Goal: Information Seeking & Learning: Check status

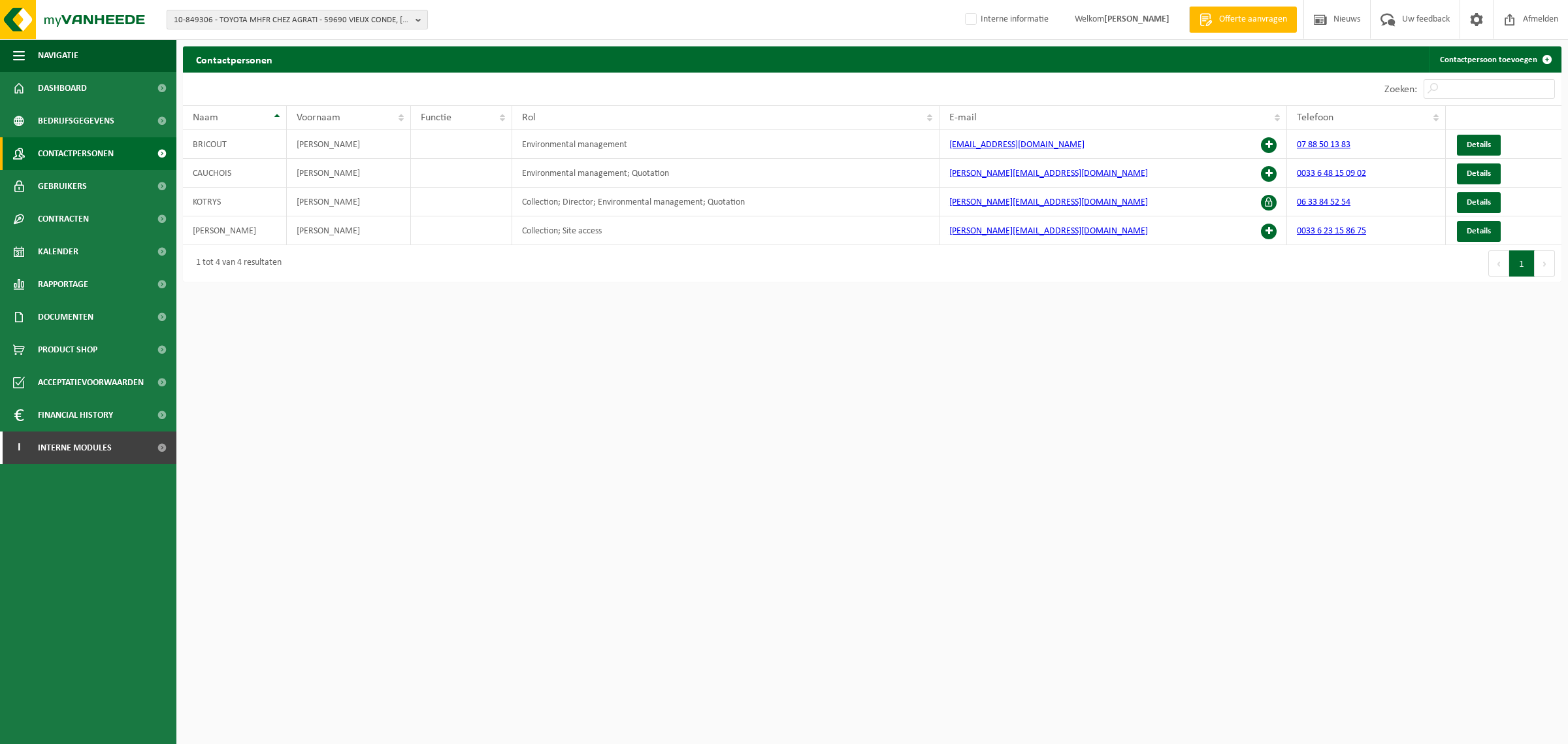
click at [257, 24] on span "10-849306 - TOYOTA MHFR CHEZ AGRATI - 59690 VIEUX CONDE, RUE DERVAUX" at bounding box center [292, 20] width 236 height 20
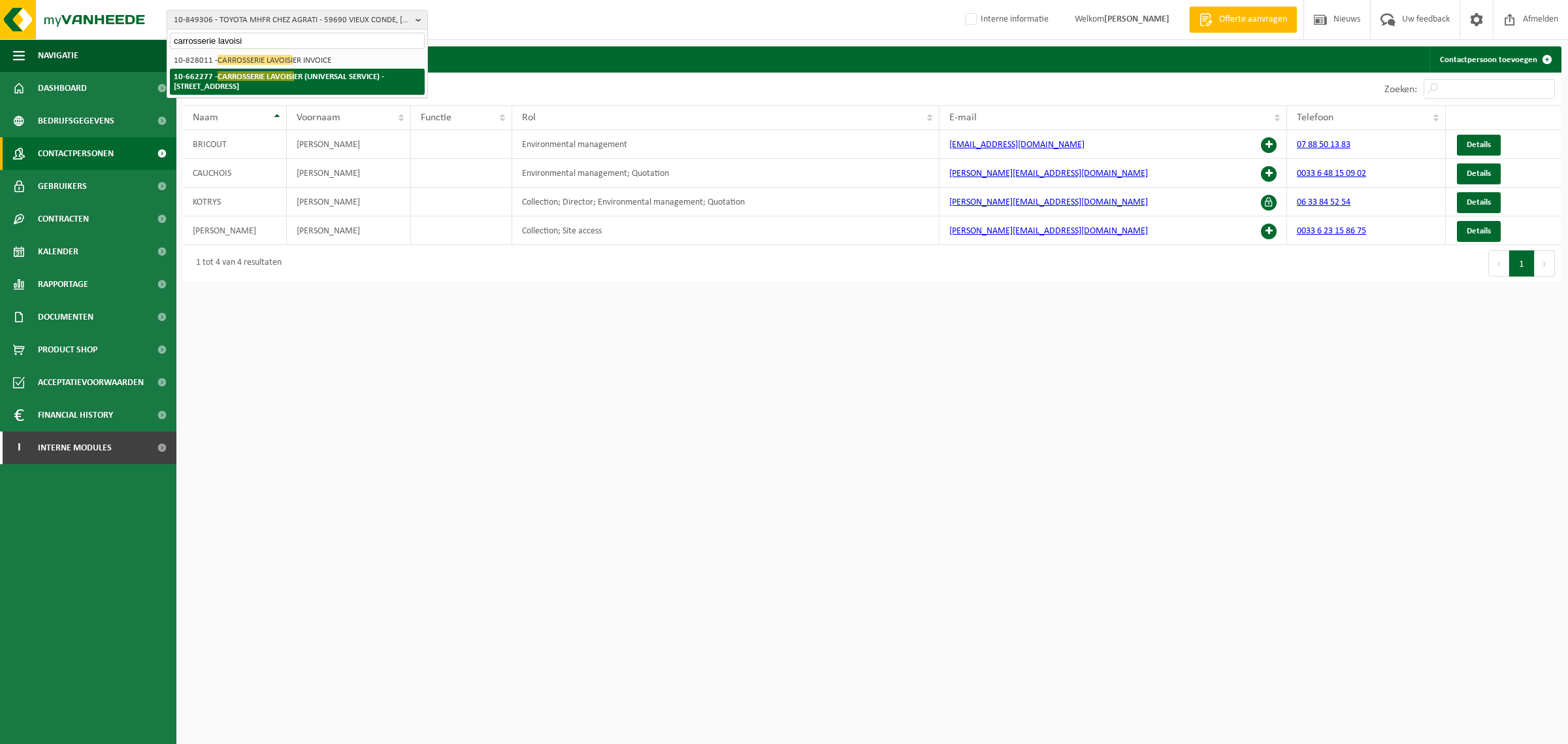
type input "carrosserie lavoisi"
click at [248, 76] on span "CARROSSERIE LAVOISI" at bounding box center [256, 76] width 76 height 10
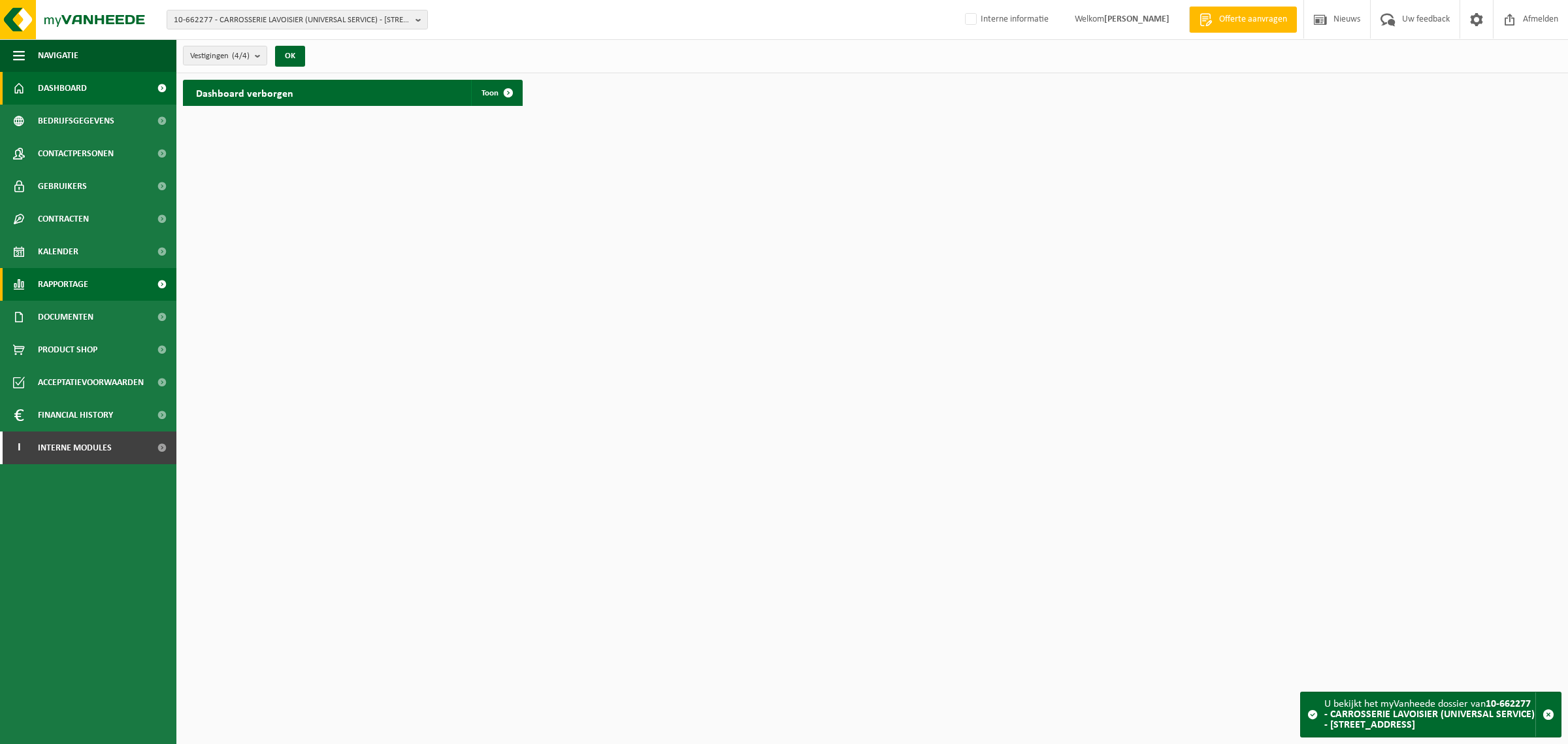
click at [78, 280] on span "Rapportage" at bounding box center [63, 284] width 50 height 33
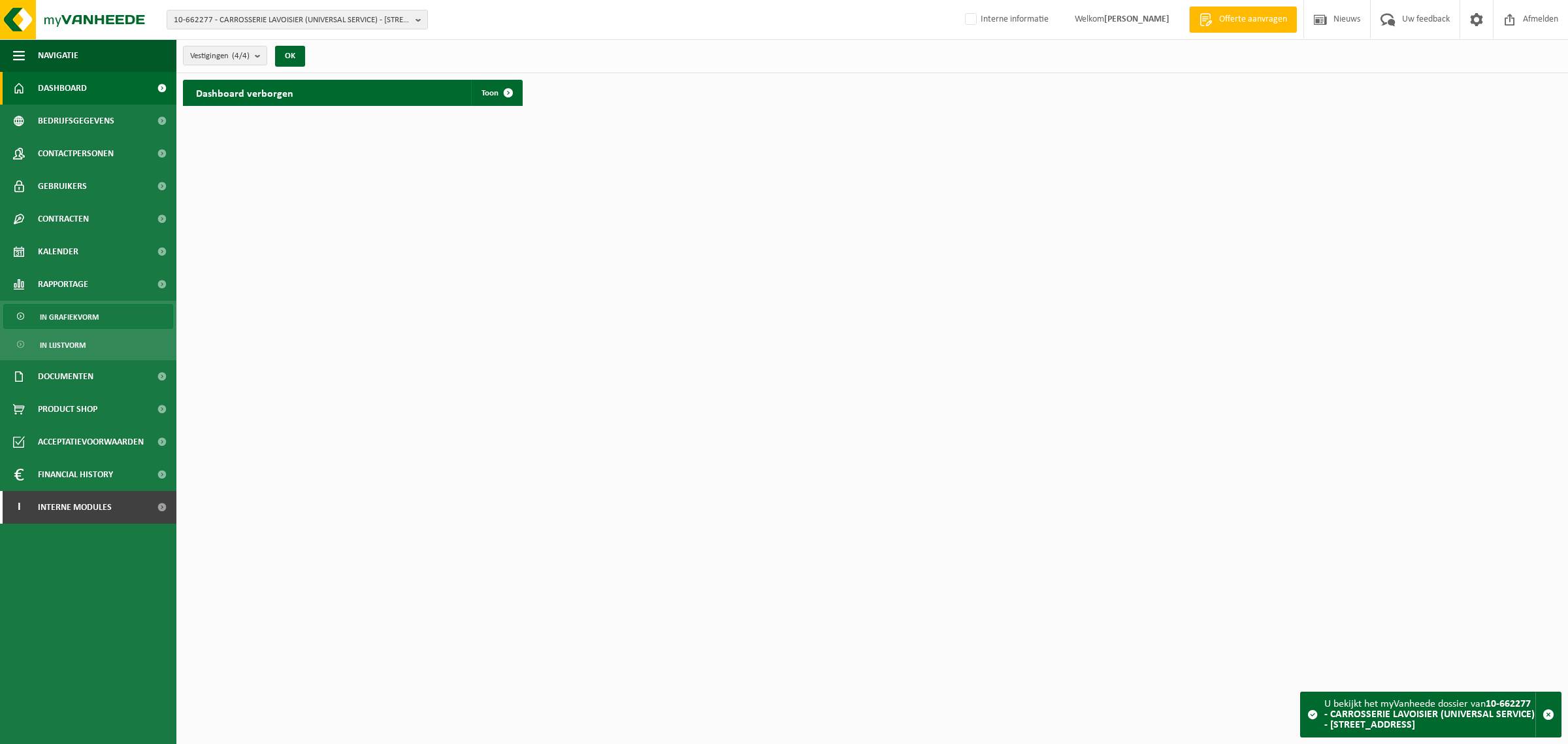
click at [80, 312] on span "In grafiekvorm" at bounding box center [69, 316] width 59 height 25
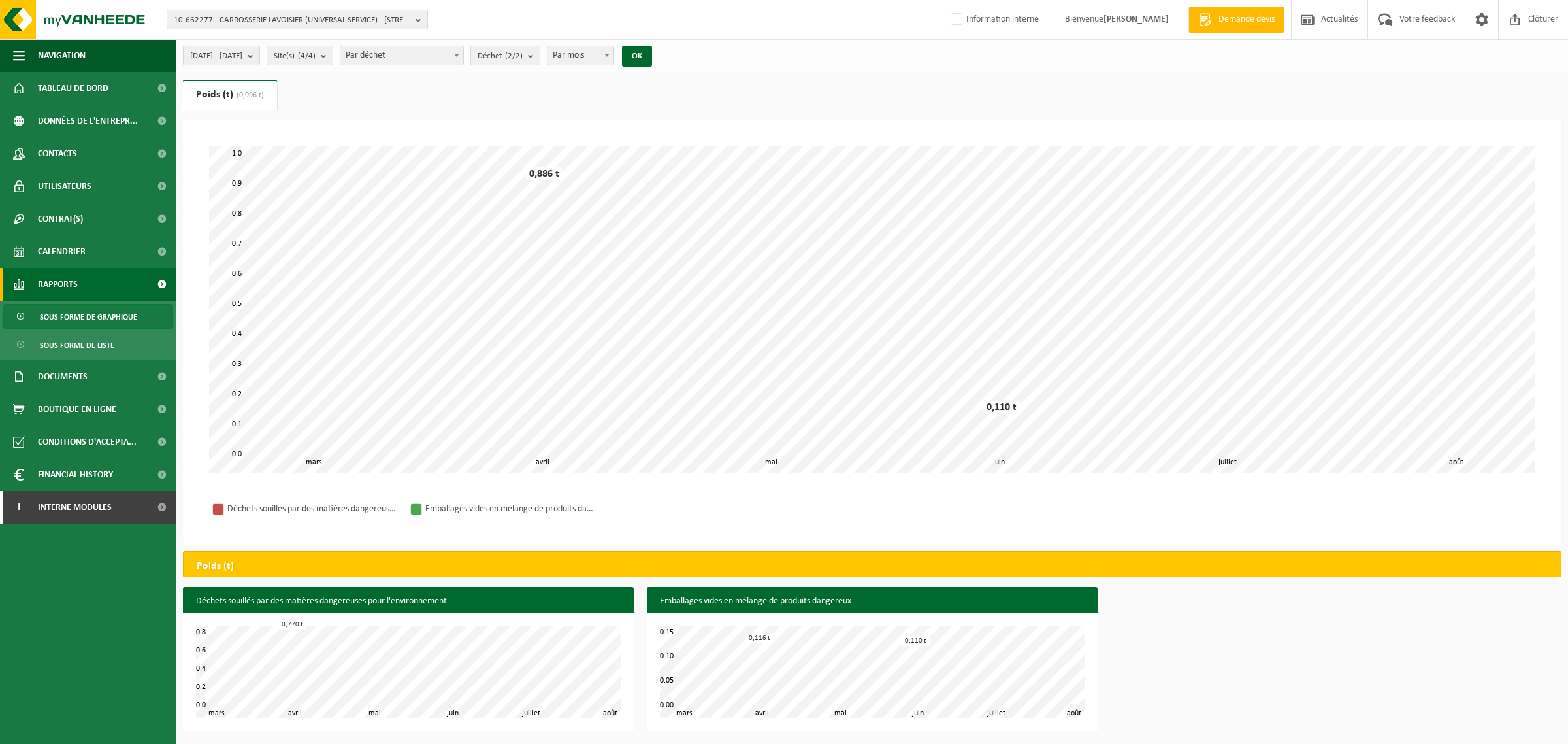
click at [243, 54] on span "2025-03-01 - 2025-08-20" at bounding box center [216, 56] width 52 height 20
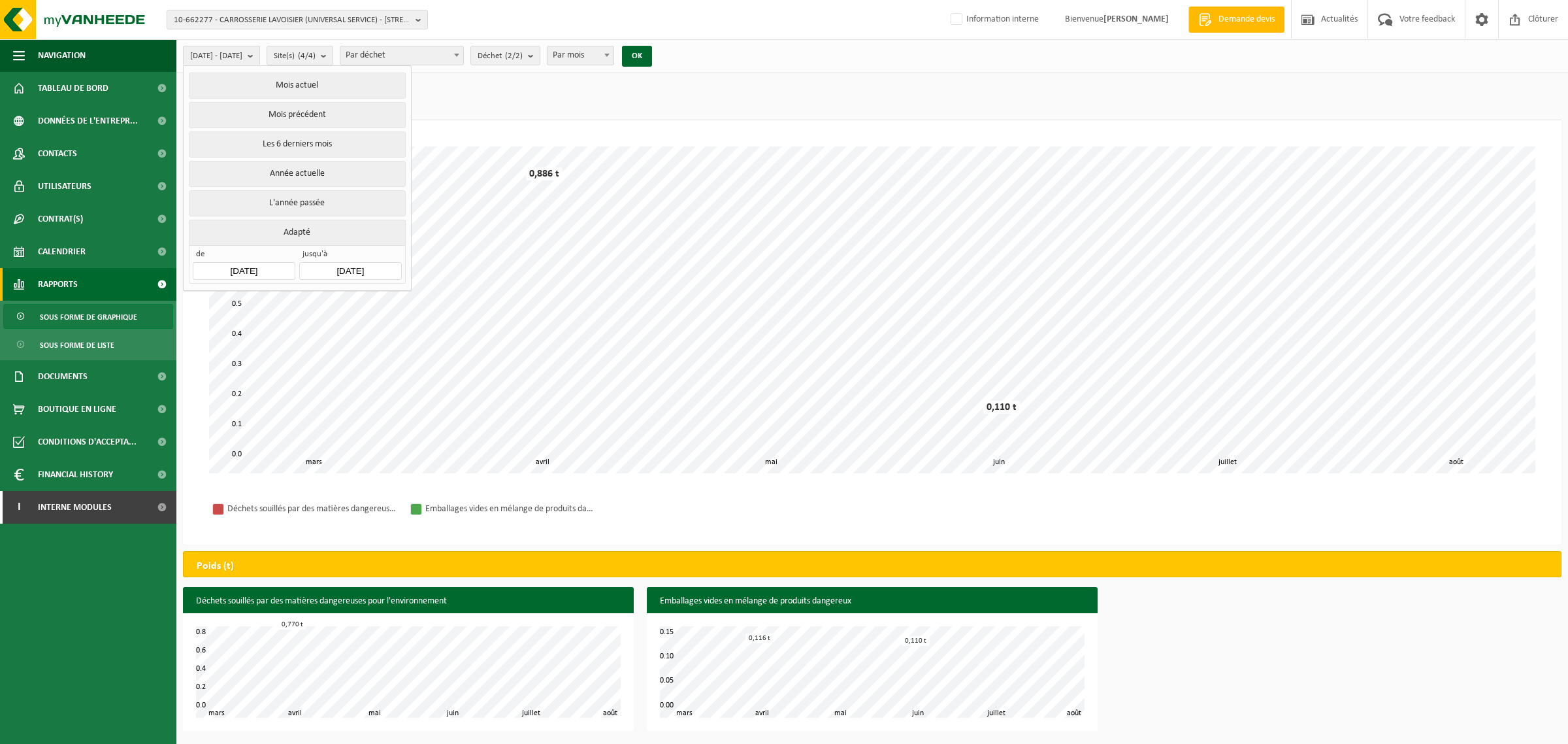
click at [234, 266] on input "2025-03-01" at bounding box center [244, 271] width 102 height 18
click at [241, 299] on nav "Mars, 2025" at bounding box center [274, 302] width 161 height 27
click at [289, 299] on icon "2025" at bounding box center [288, 302] width 20 height 9
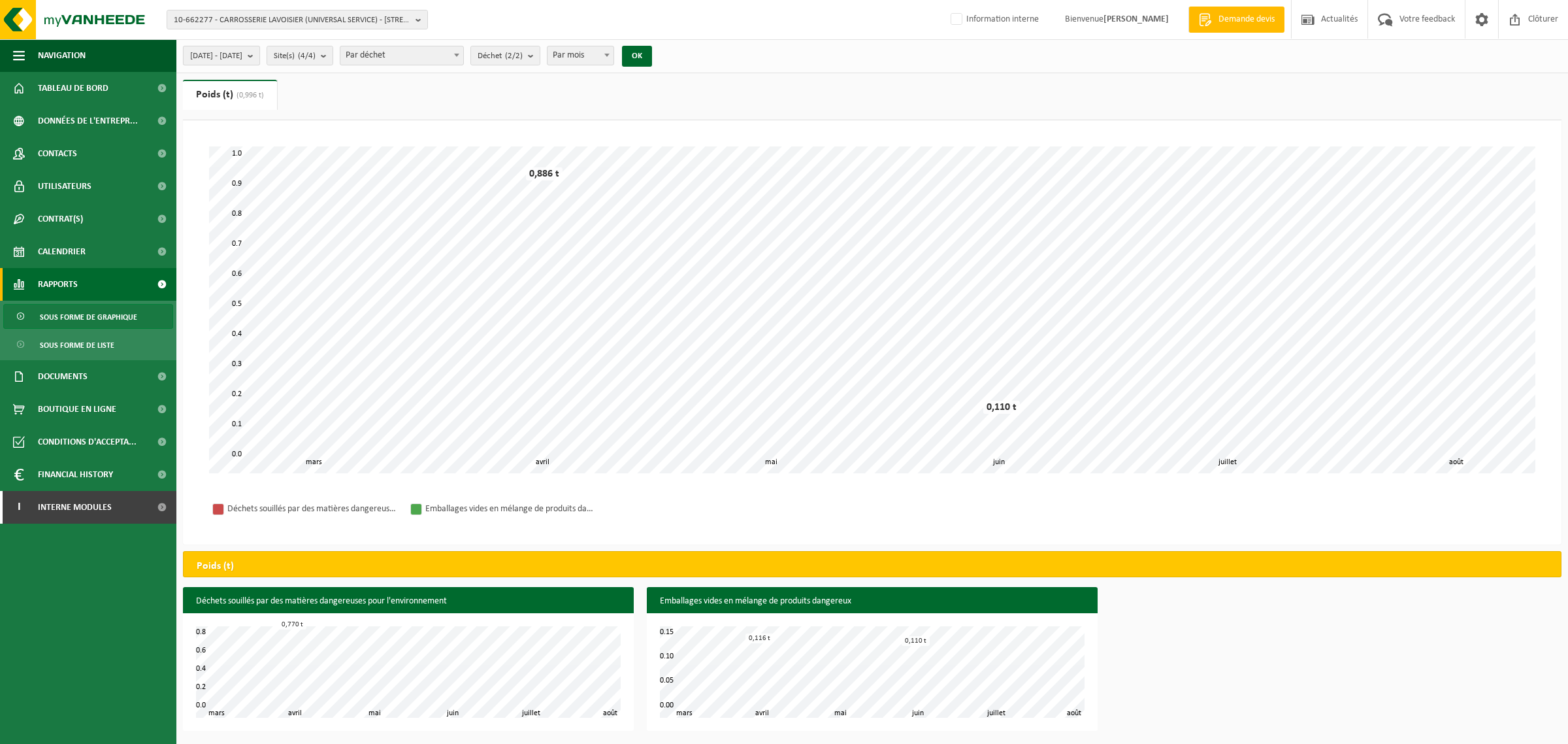
click at [243, 51] on span "[DATE] - [DATE]" at bounding box center [216, 56] width 52 height 20
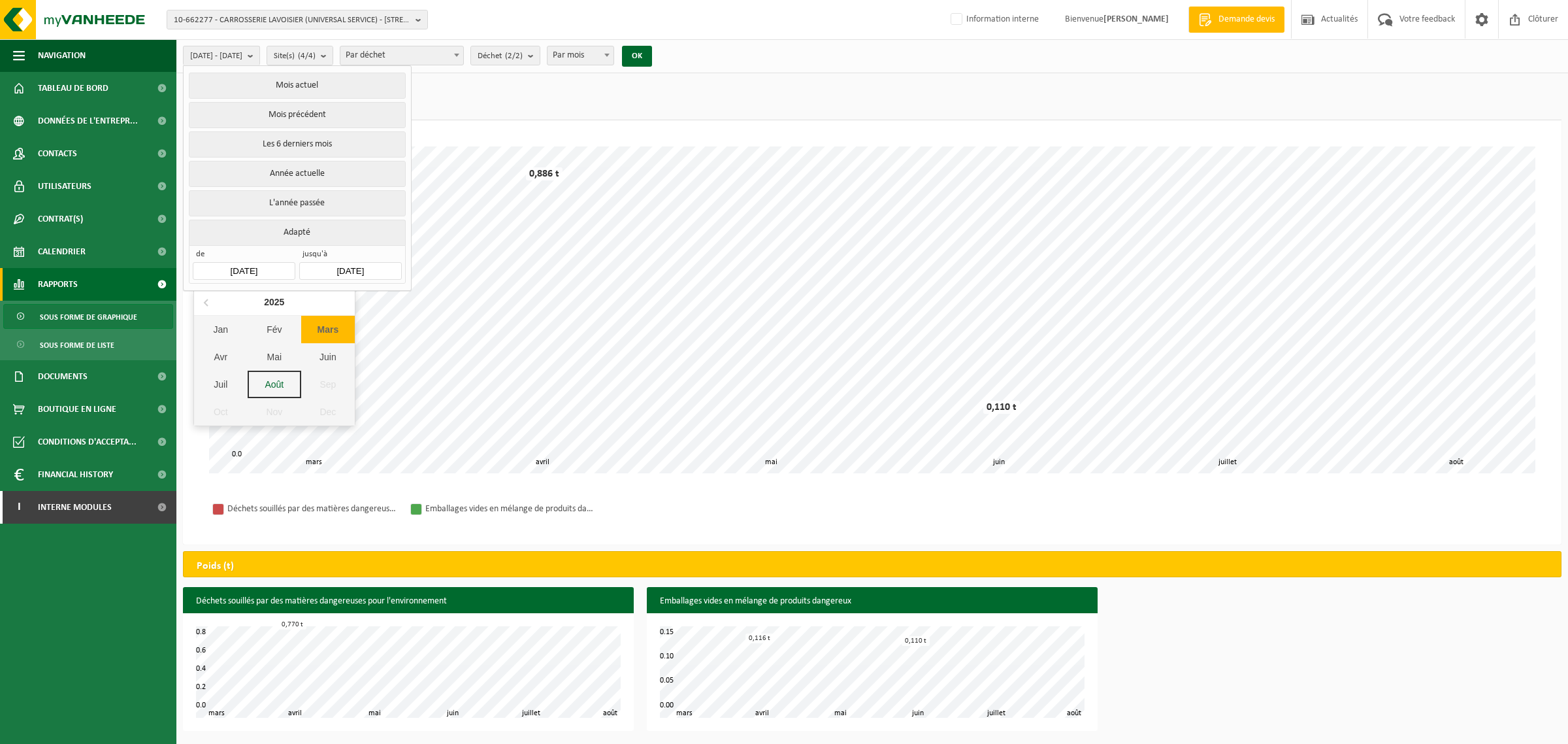
click at [263, 273] on input "2025-03-01" at bounding box center [244, 271] width 102 height 18
click at [209, 300] on icon at bounding box center [207, 301] width 20 height 20
click at [209, 299] on icon at bounding box center [207, 301] width 20 height 20
click at [233, 333] on div "Jan" at bounding box center [221, 329] width 54 height 28
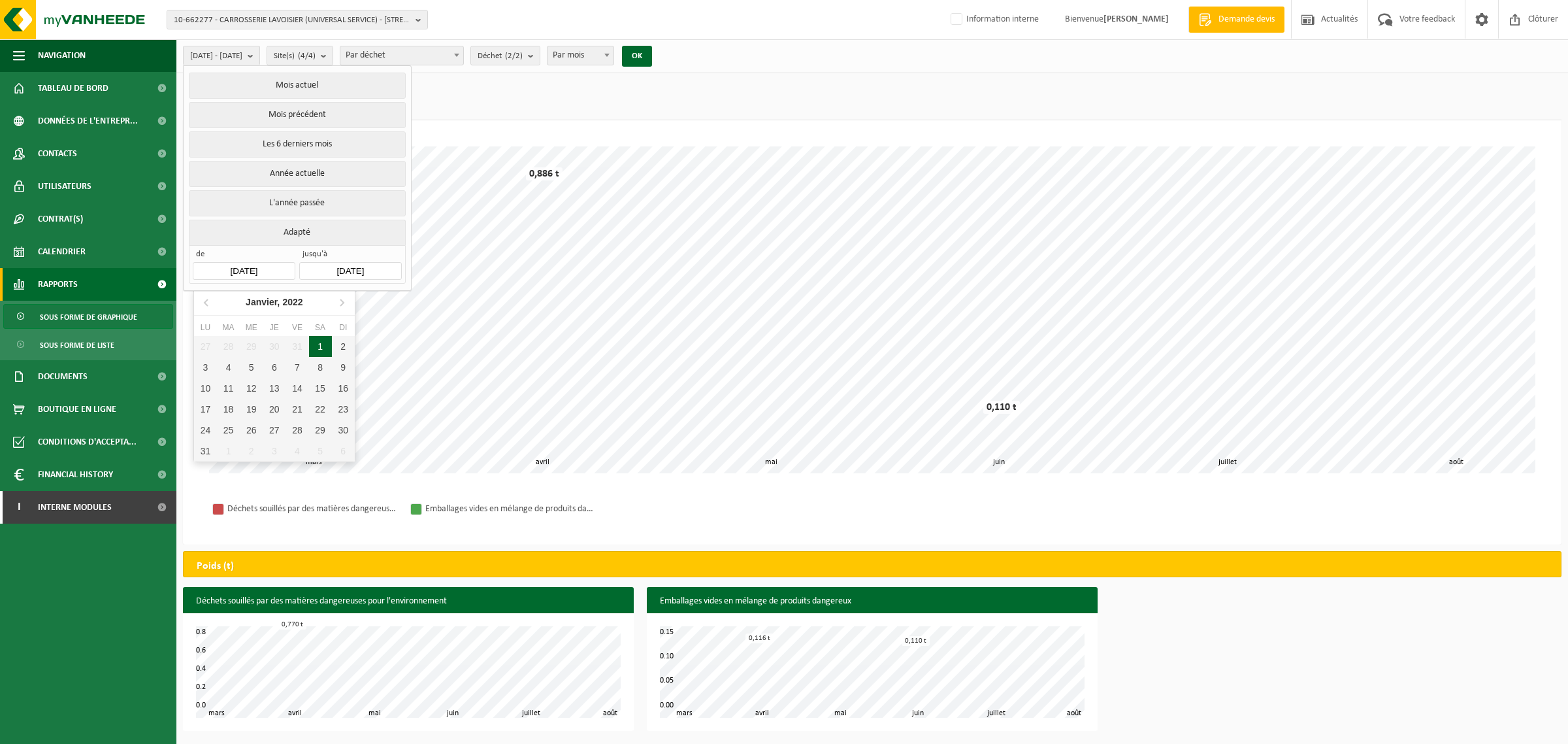
click at [312, 344] on div "1" at bounding box center [320, 346] width 23 height 20
type input "2022-01-01"
click at [652, 52] on button "OK" at bounding box center [637, 56] width 30 height 20
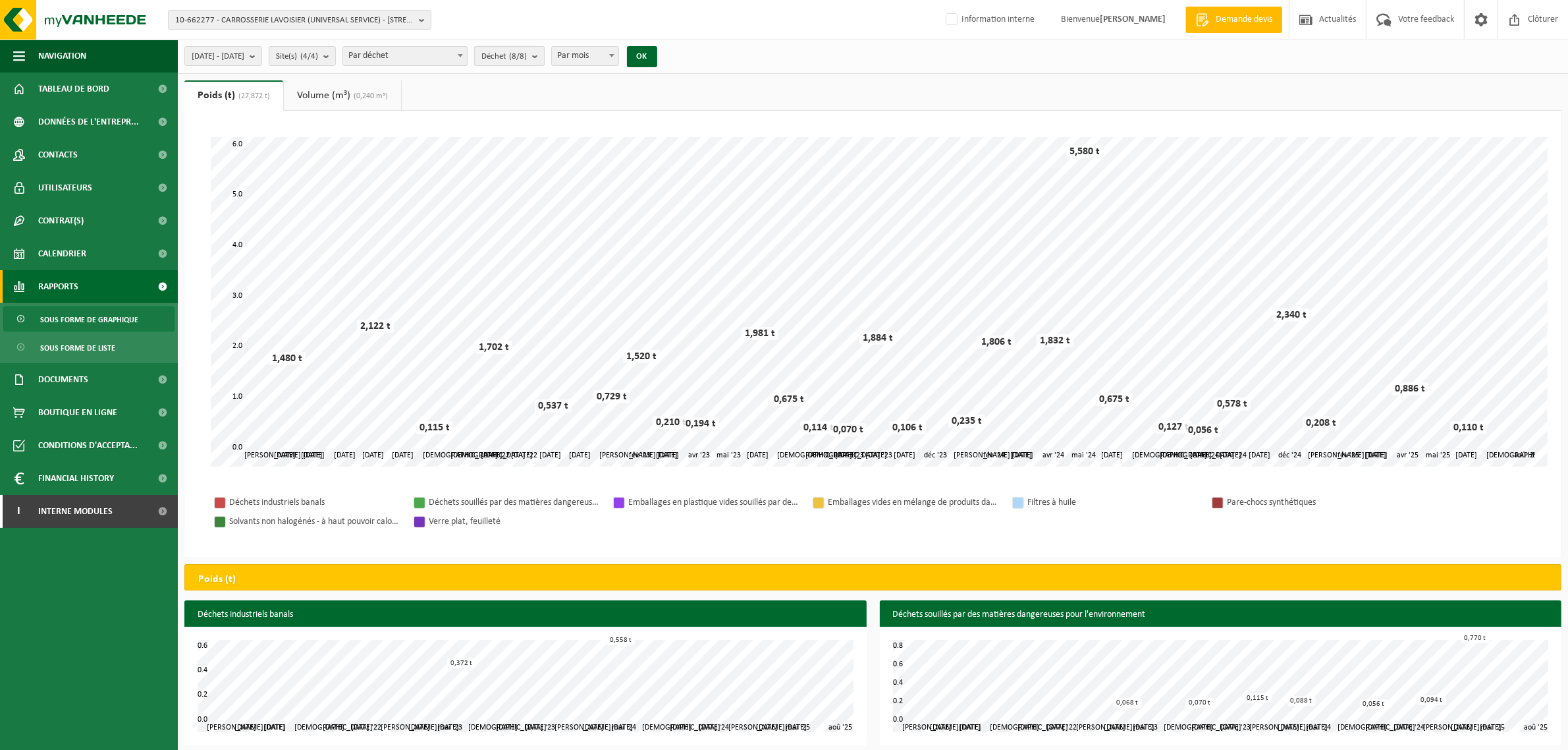
drag, startPoint x: 579, startPoint y: 52, endPoint x: 565, endPoint y: 52, distance: 14.0
click at [544, 52] on b "submit" at bounding box center [538, 56] width 12 height 19
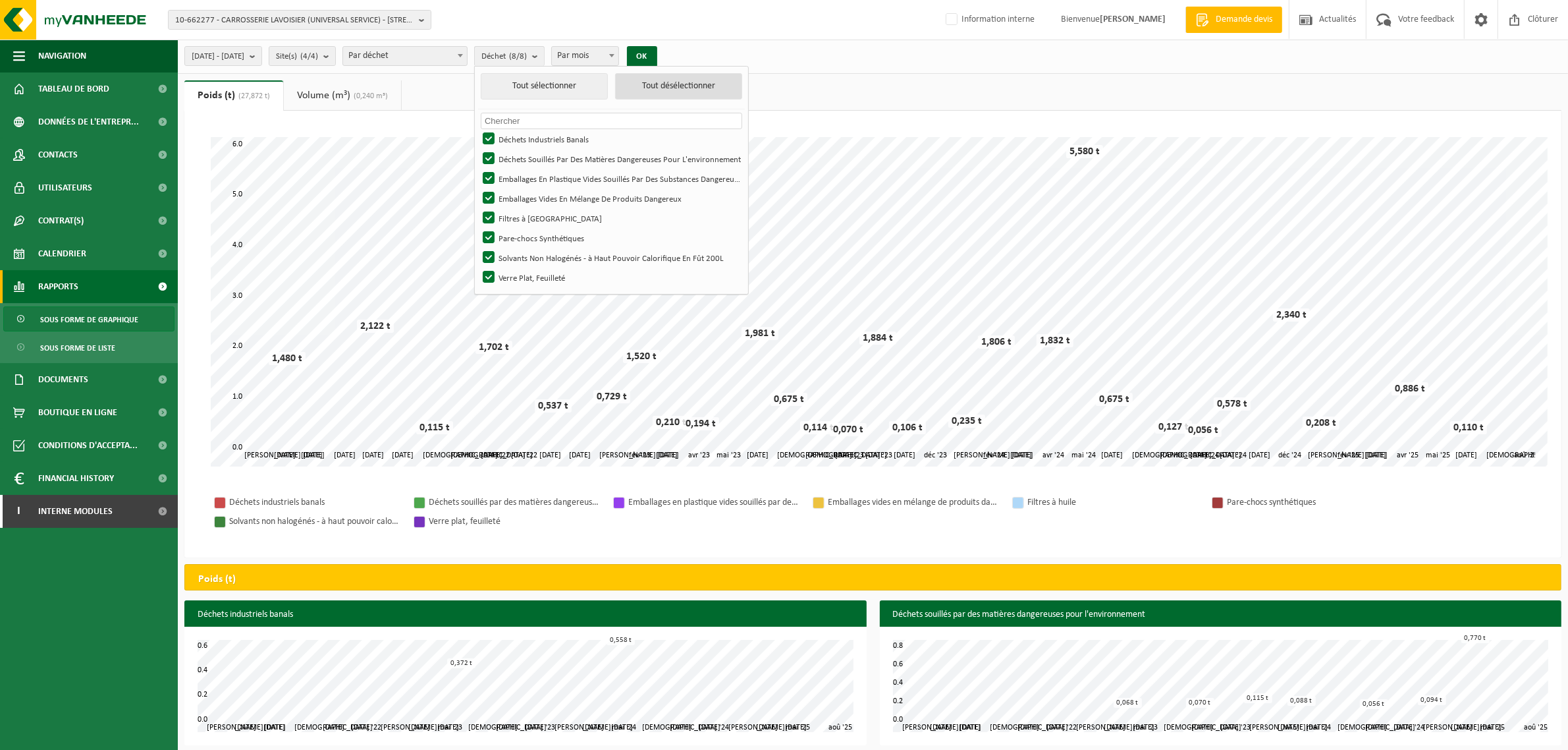
click at [730, 89] on button "Tout désélectionner" at bounding box center [679, 86] width 127 height 26
checkbox input "false"
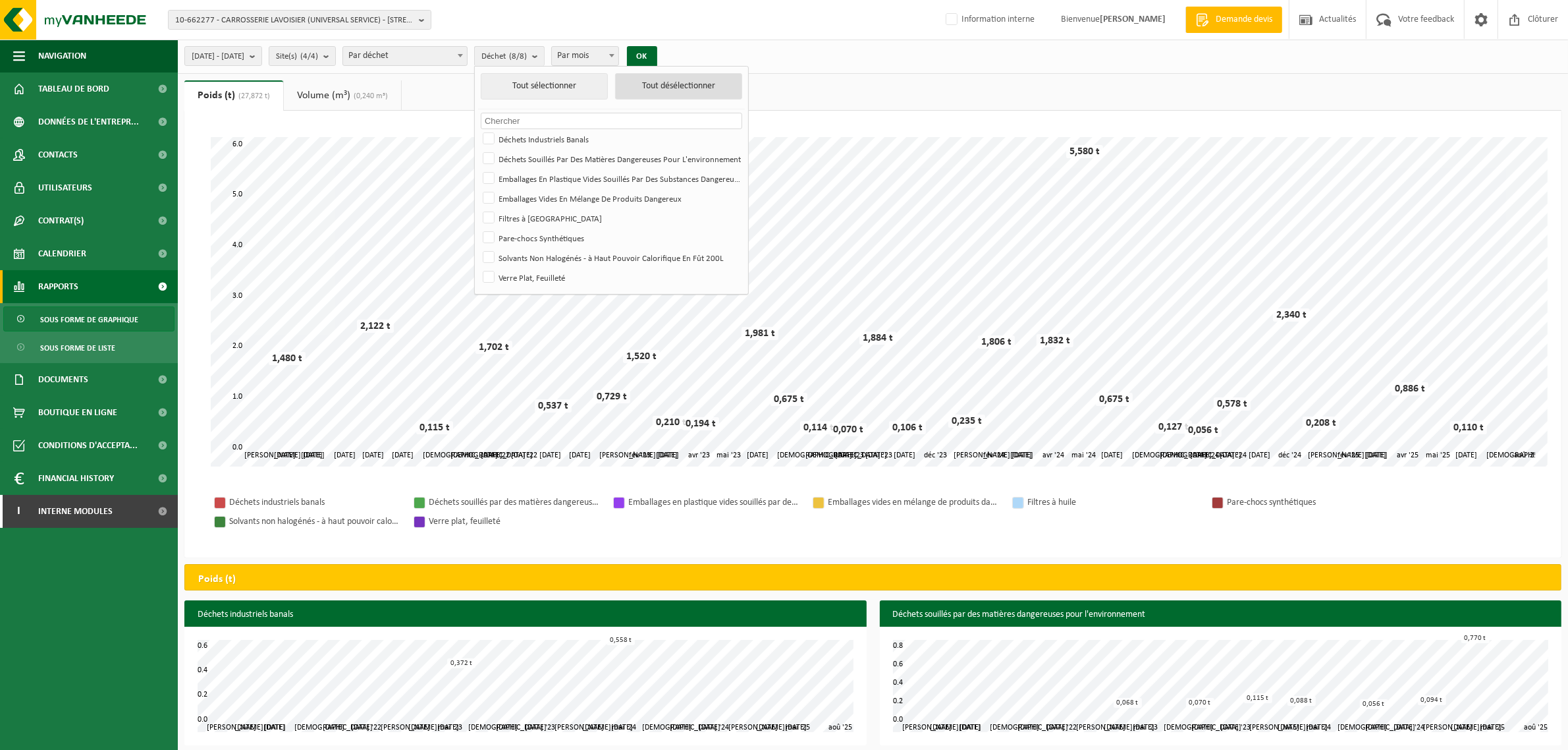
checkbox input "false"
click at [525, 235] on label "Pare-chocs Synthétiques" at bounding box center [610, 237] width 261 height 20
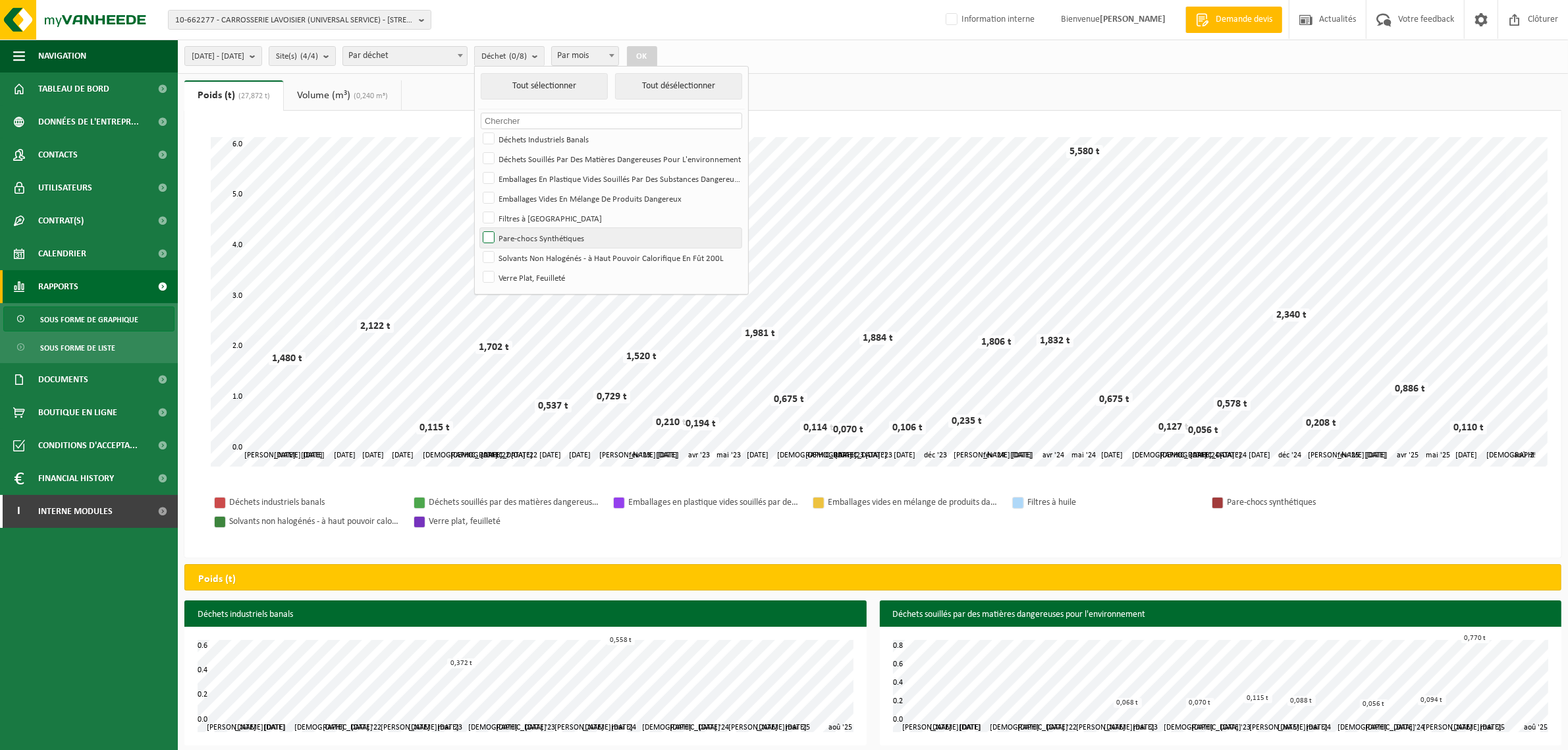
click at [478, 228] on input "Pare-chocs Synthétiques" at bounding box center [477, 227] width 1 height 1
checkbox input "true"
click at [657, 53] on button "OK" at bounding box center [642, 56] width 30 height 21
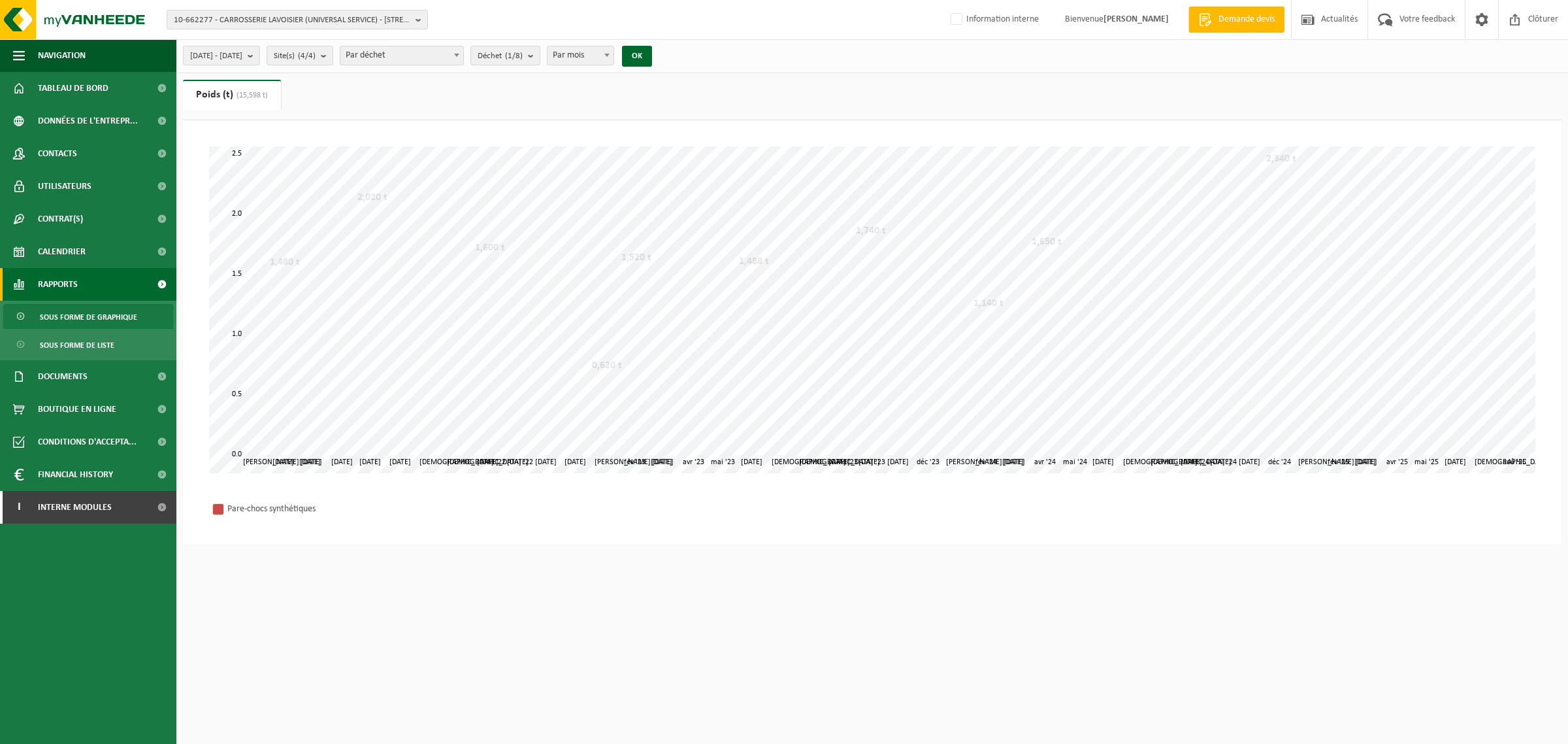
click at [614, 54] on span "Par mois" at bounding box center [580, 56] width 66 height 19
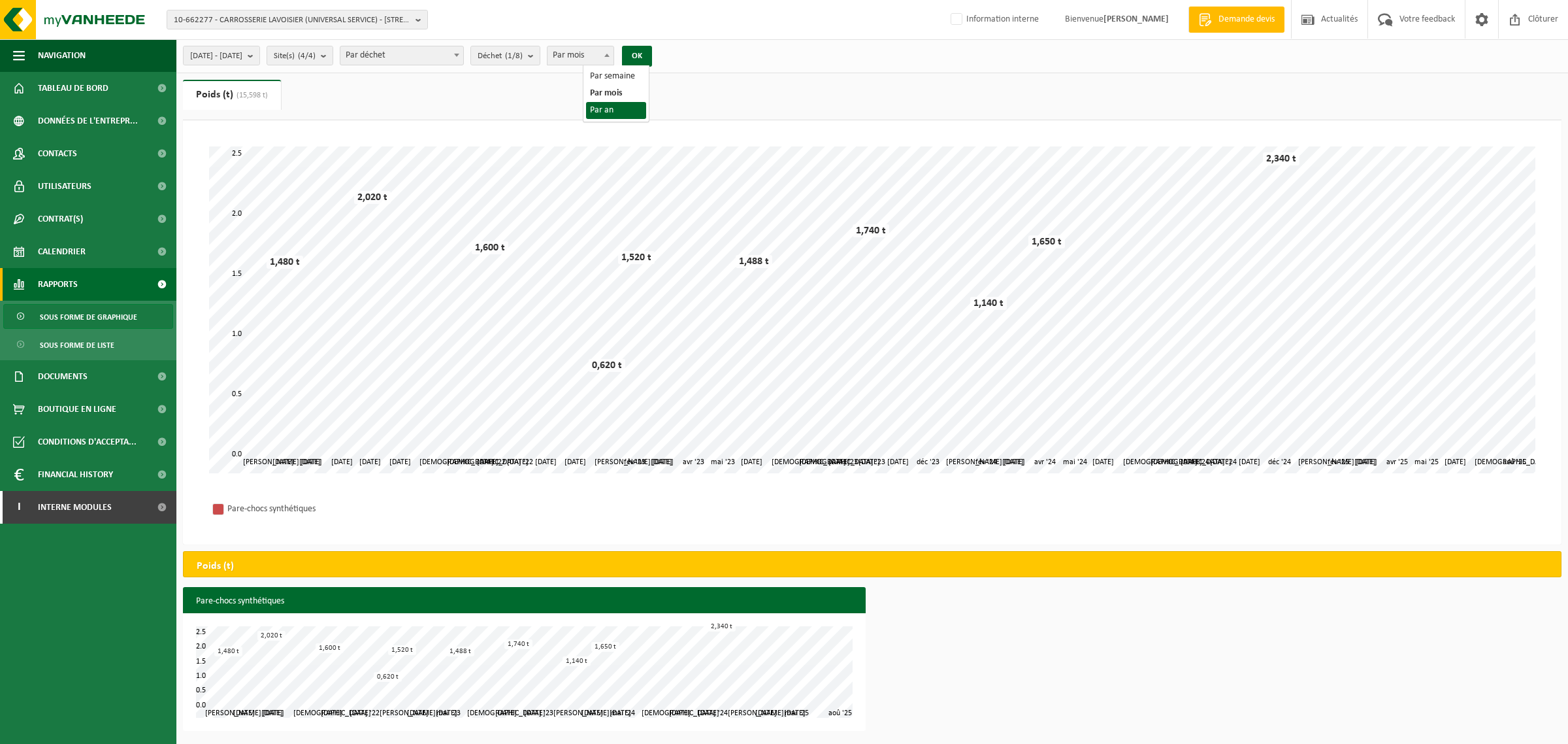
select select "3"
click at [652, 56] on button "OK" at bounding box center [637, 56] width 30 height 20
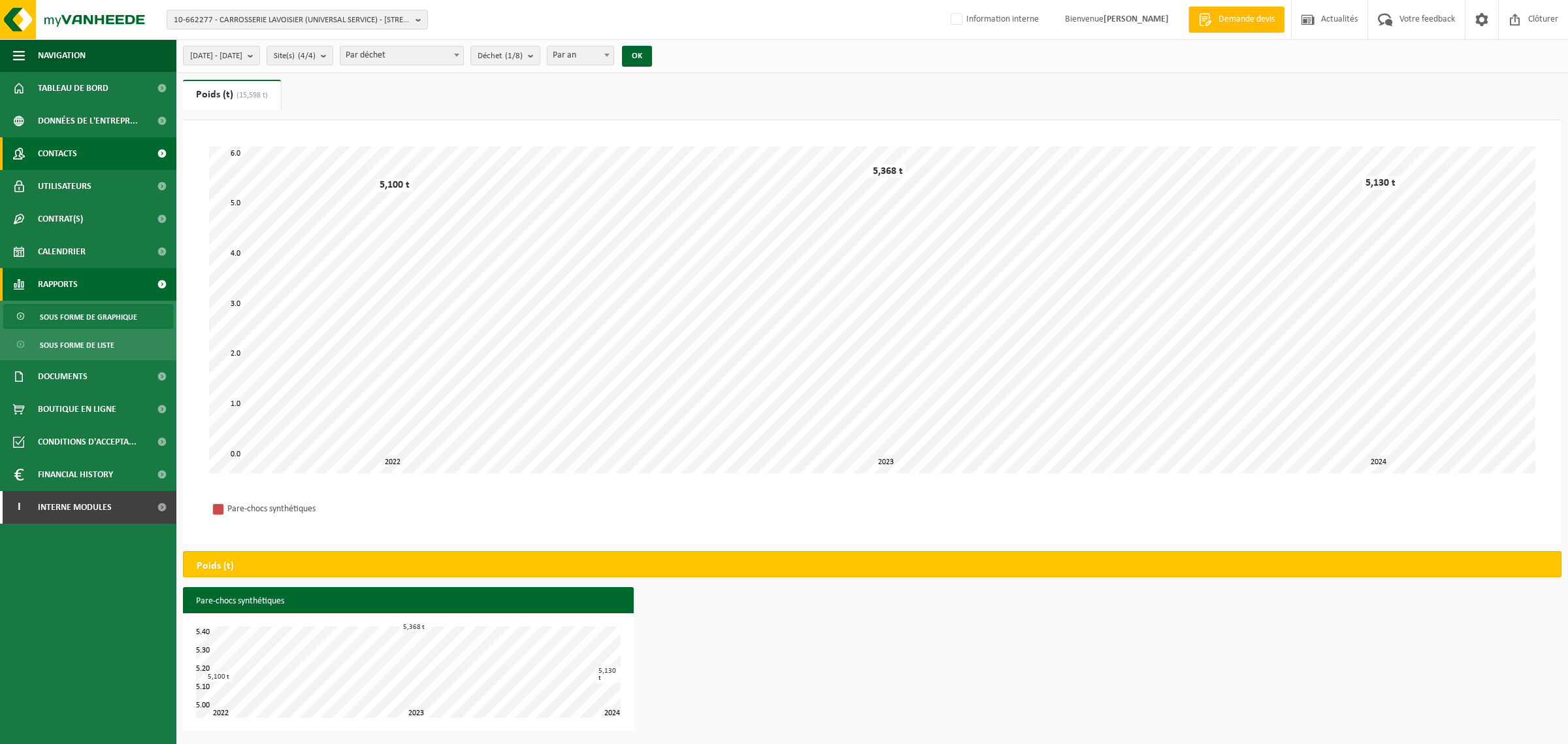
click at [60, 153] on span "Contacts" at bounding box center [58, 153] width 39 height 33
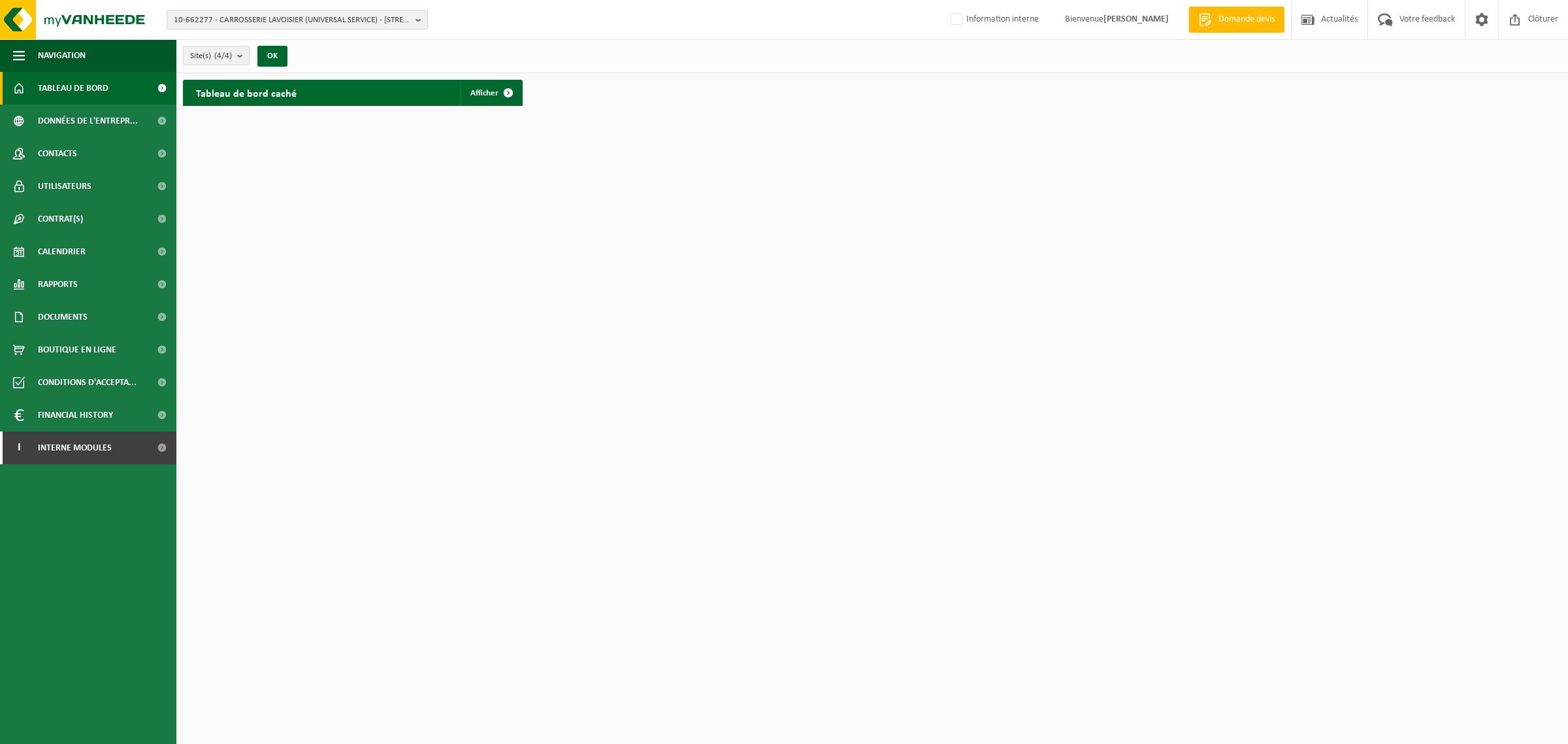
click at [346, 20] on span "10-662277 - CARROSSERIE LAVOISIER (UNIVERSAL SERVICE) - [STREET_ADDRESS]" at bounding box center [292, 20] width 236 height 20
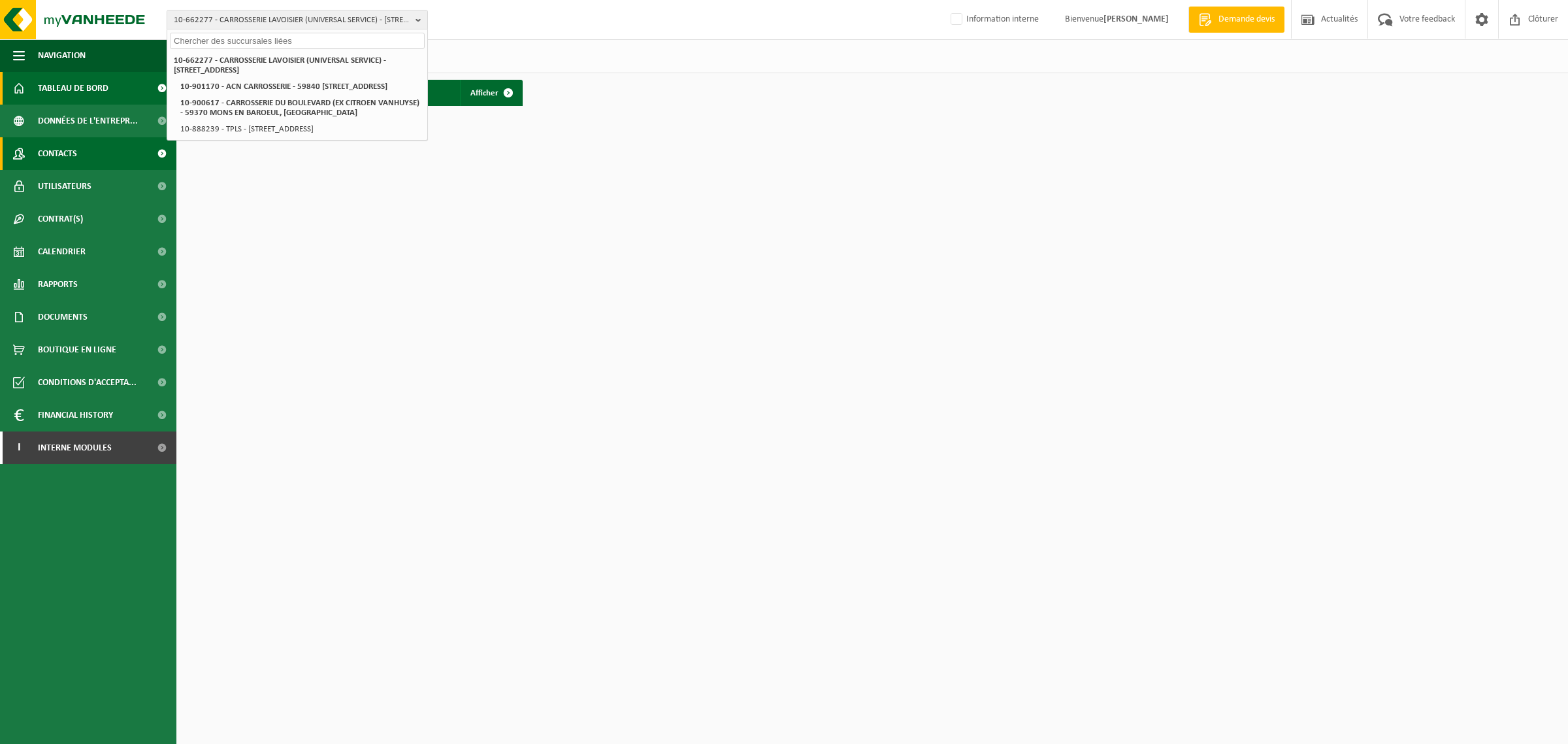
click at [73, 160] on span "Contacts" at bounding box center [58, 153] width 39 height 33
